Goal: Find specific page/section: Find specific page/section

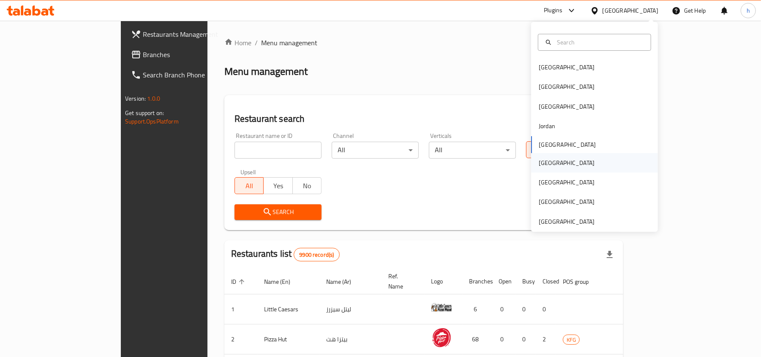
click at [539, 159] on div "[GEOGRAPHIC_DATA]" at bounding box center [567, 162] width 56 height 9
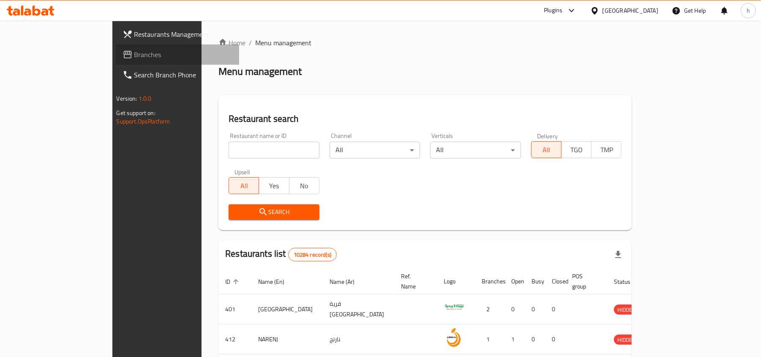
drag, startPoint x: 46, startPoint y: 48, endPoint x: 48, endPoint y: 58, distance: 10.9
click at [134, 49] on span "Branches" at bounding box center [183, 54] width 98 height 10
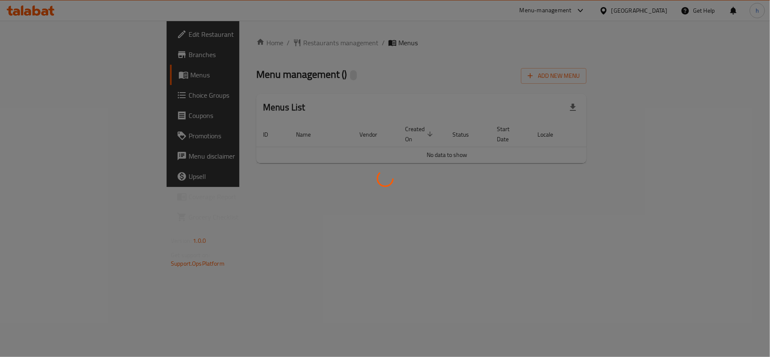
click at [374, 66] on div at bounding box center [385, 178] width 770 height 357
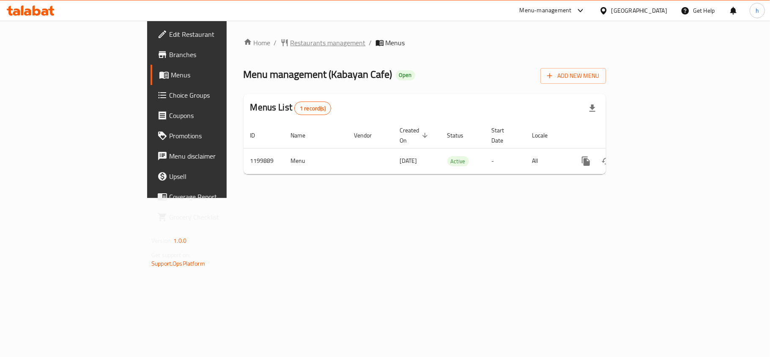
click at [290, 38] on span "Restaurants management" at bounding box center [327, 43] width 75 height 10
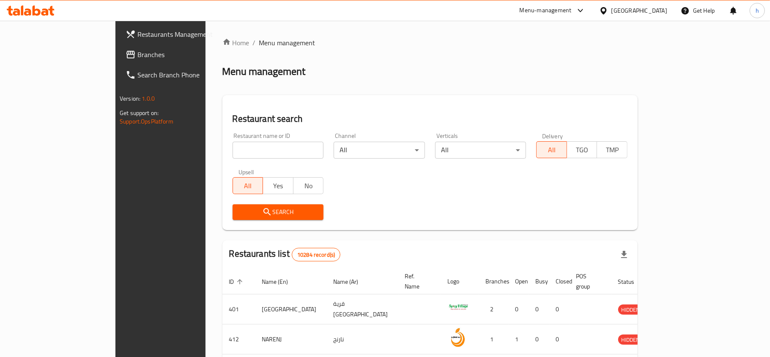
click at [221, 148] on div at bounding box center [385, 178] width 770 height 357
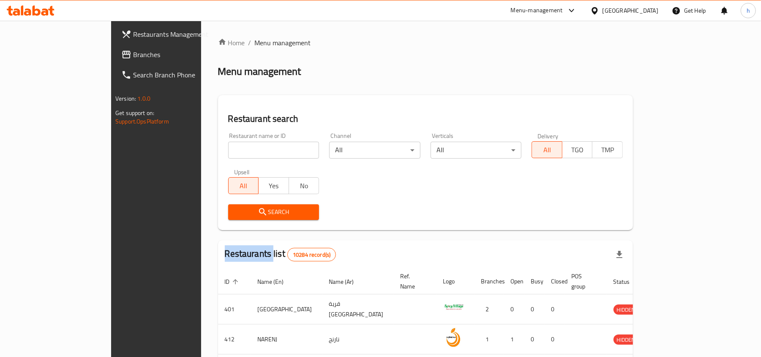
click at [221, 148] on div "Home / Menu management Menu management Restaurant search Restaurant name or ID …" at bounding box center [425, 310] width 415 height 544
click at [228, 148] on input "search" at bounding box center [273, 150] width 91 height 17
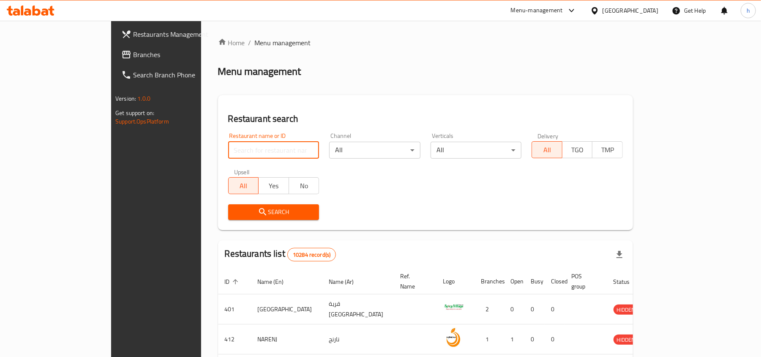
paste input "668544"
type input "668544"
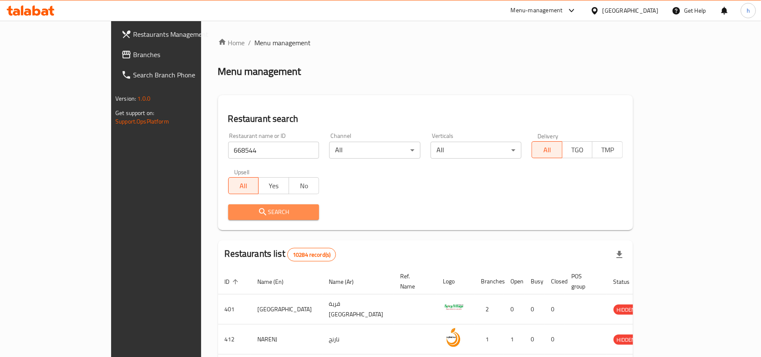
click at [235, 215] on span "Search" at bounding box center [274, 212] width 78 height 11
click at [202, 215] on div at bounding box center [380, 178] width 761 height 357
